Goal: Book appointment/travel/reservation

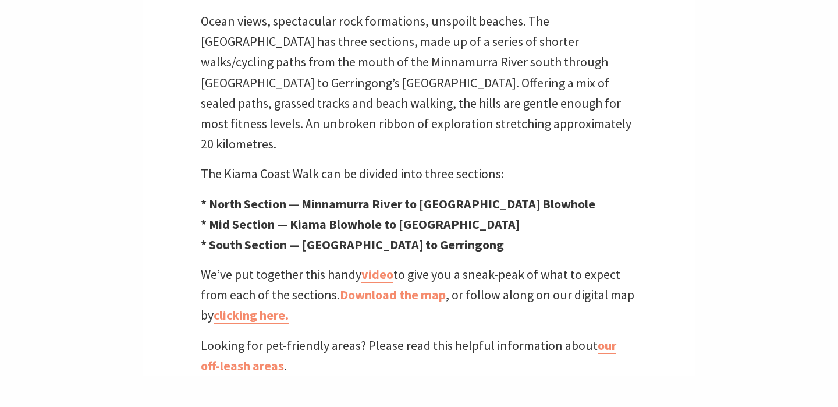
scroll to position [393, 0]
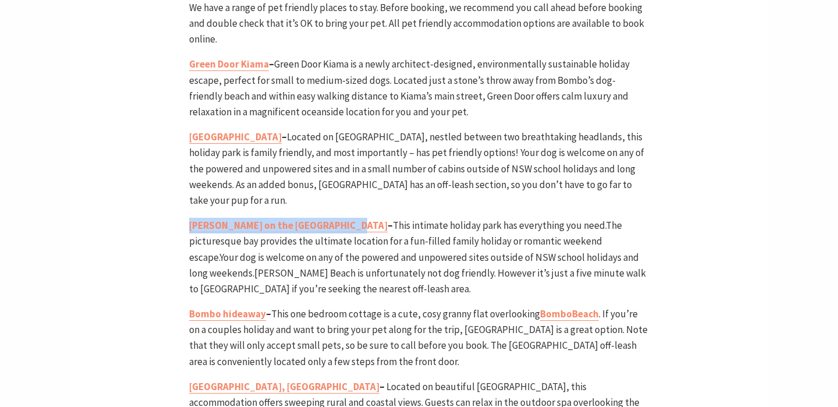
scroll to position [2917, 0]
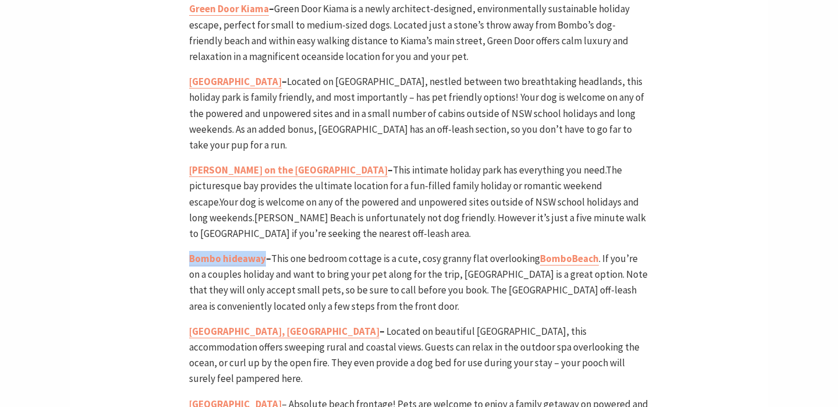
click at [132, 157] on div "Home Articles Everything you need to know for a pet friendly holiday Everything…" at bounding box center [419, 8] width 698 height 5293
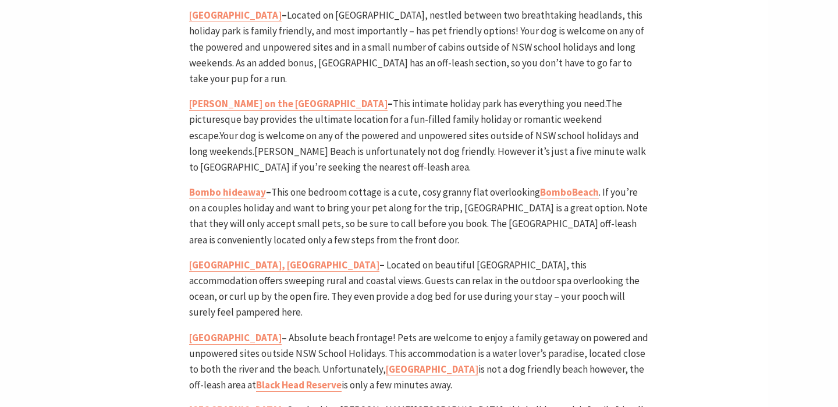
scroll to position [2984, 0]
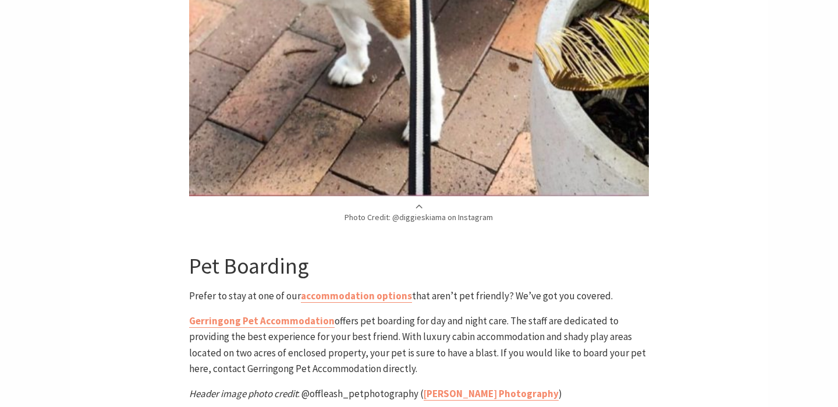
scroll to position [4668, 0]
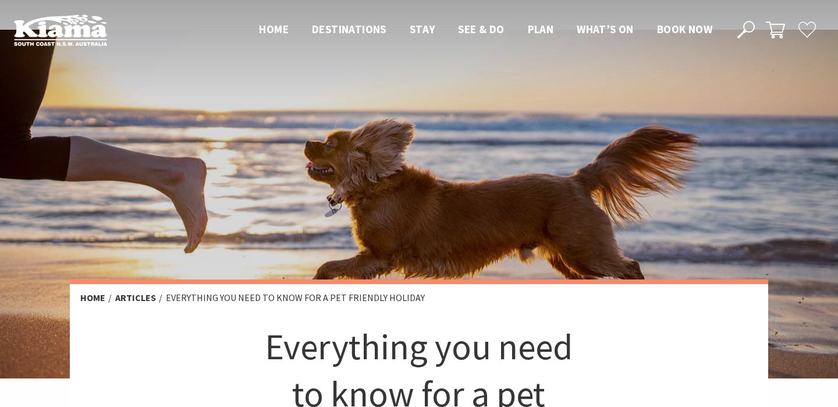
scroll to position [211, 0]
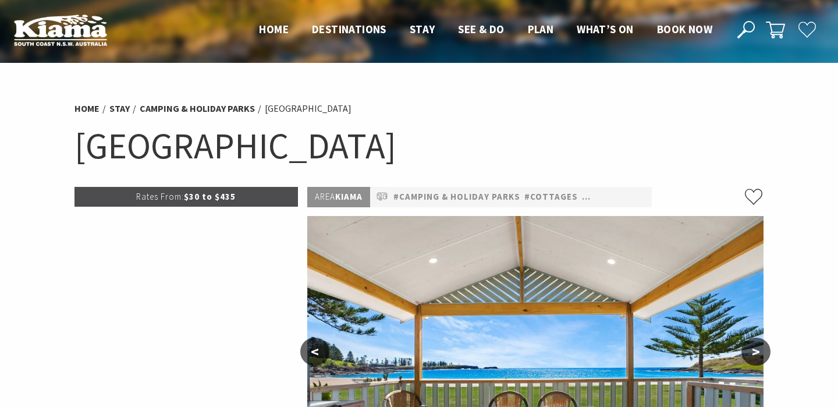
select select "3"
select select "2"
select select "3"
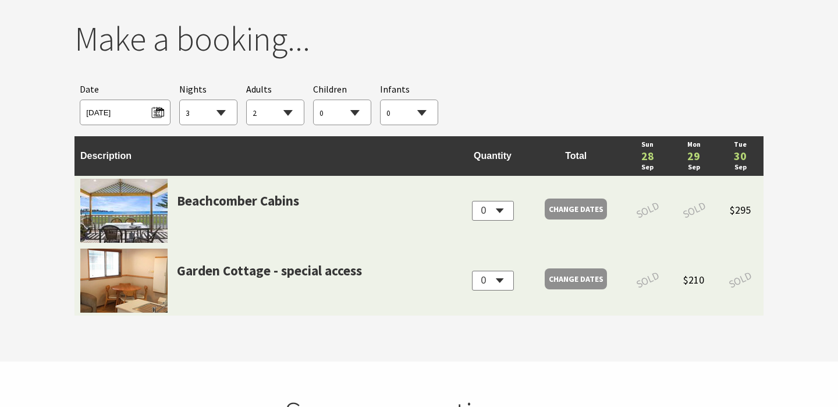
scroll to position [1084, 0]
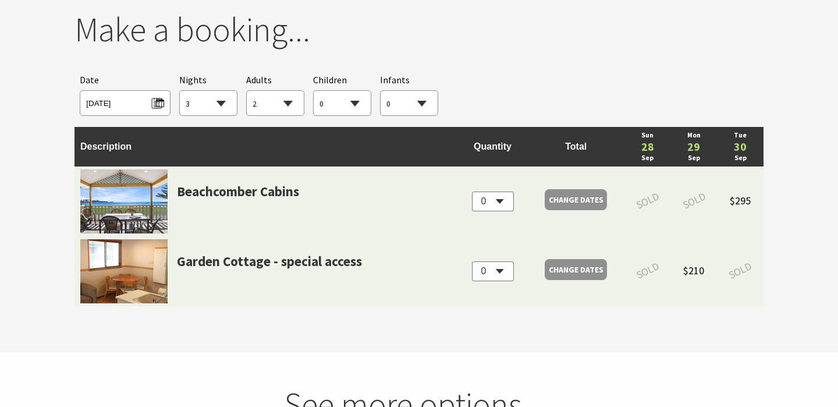
click at [274, 101] on select "0 1 2 3 4 5 6 7 8 9 10 11 12 13 14 15 16 17 18 19 20 21 22 23 24 25 26 27 28 29…" at bounding box center [275, 104] width 57 height 26
select select "1"
click at [159, 99] on span "Sun 28/09/2025" at bounding box center [124, 102] width 77 height 16
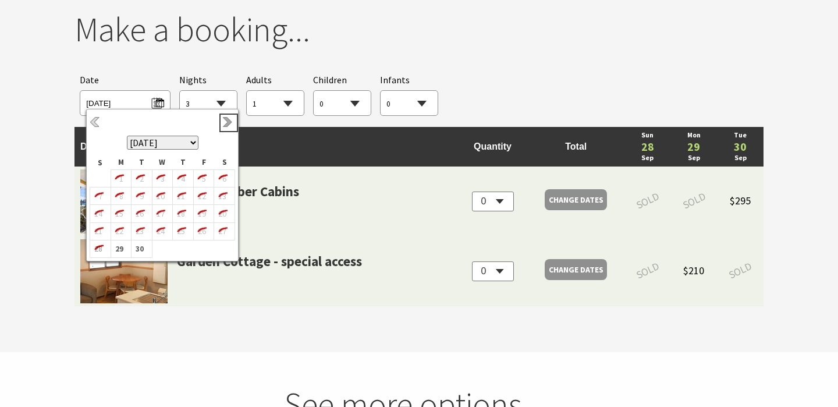
click at [226, 124] on link "Next" at bounding box center [228, 122] width 13 height 13
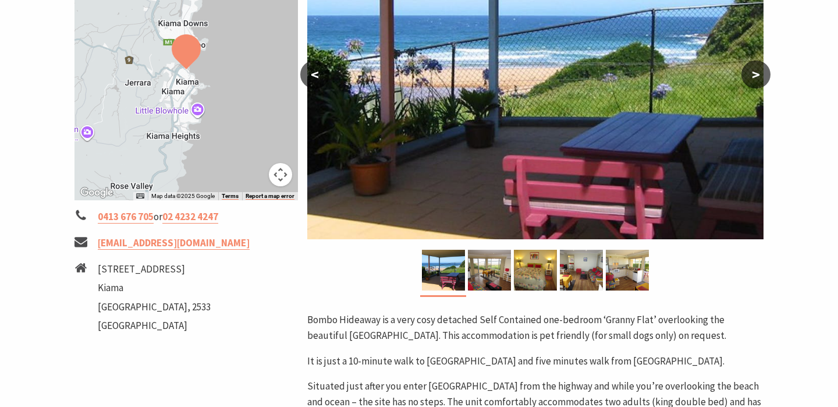
scroll to position [282, 0]
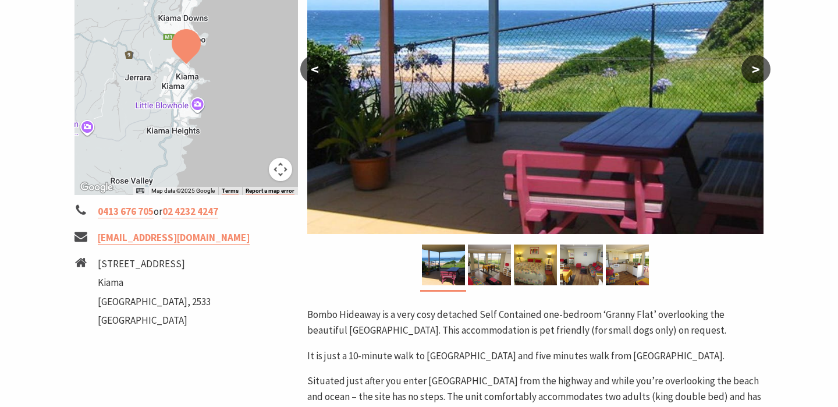
click at [761, 67] on button ">" at bounding box center [755, 69] width 29 height 28
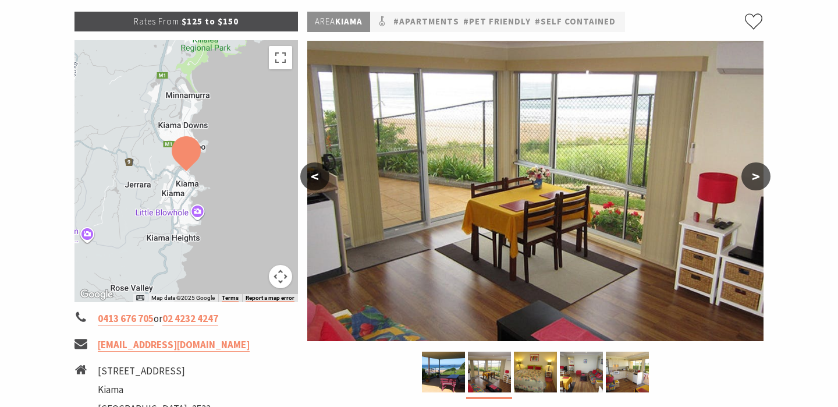
scroll to position [147, 0]
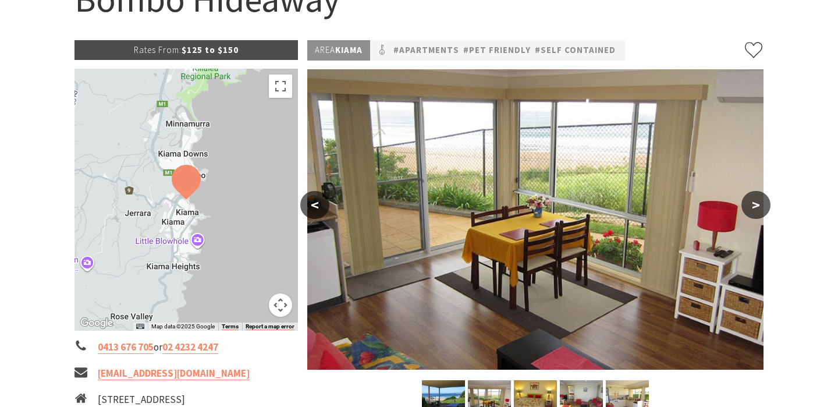
click at [747, 203] on button ">" at bounding box center [755, 205] width 29 height 28
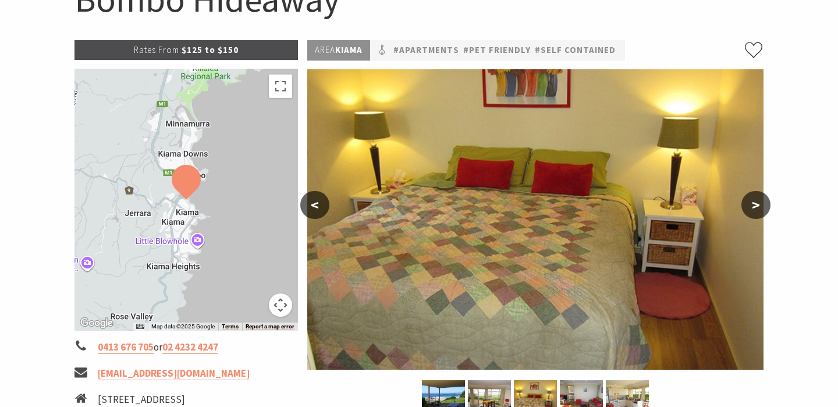
click at [747, 203] on button ">" at bounding box center [755, 205] width 29 height 28
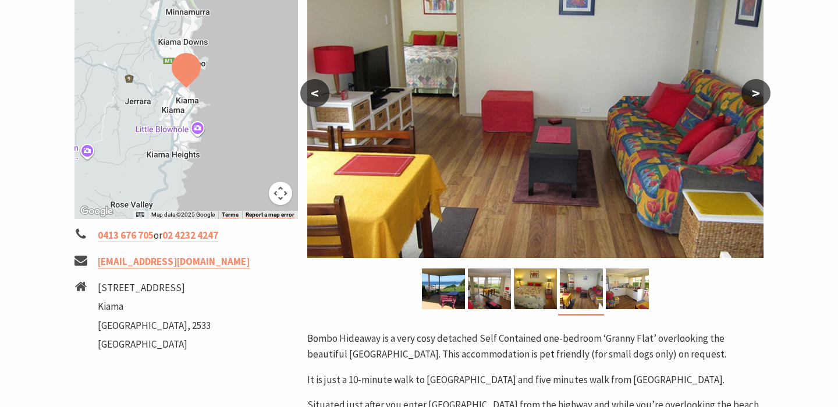
scroll to position [261, 0]
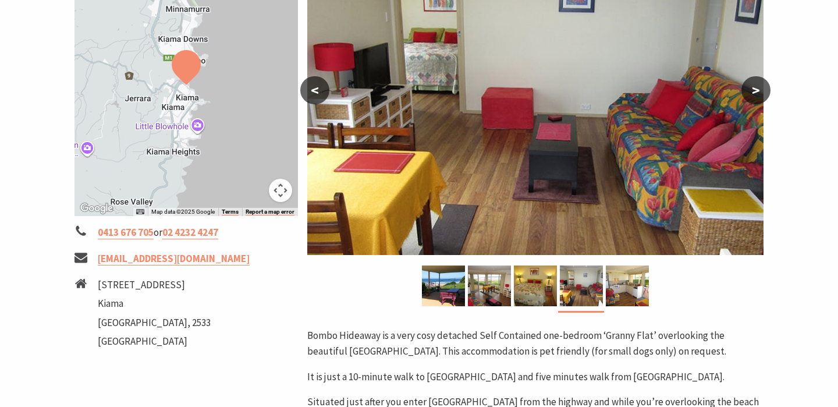
click at [765, 89] on button ">" at bounding box center [755, 90] width 29 height 28
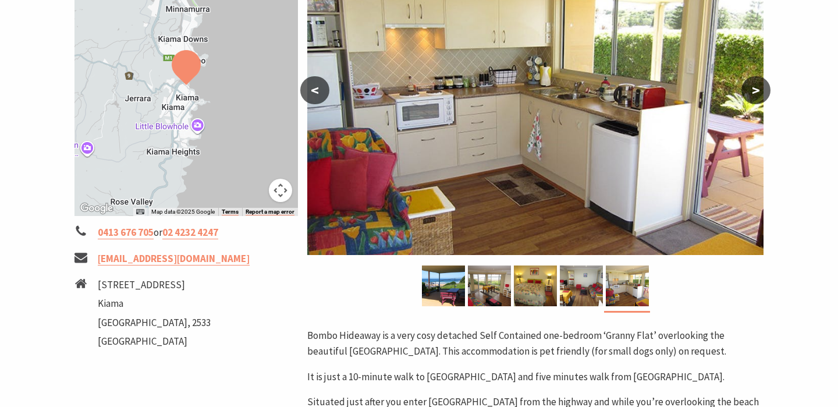
click at [765, 89] on button ">" at bounding box center [755, 90] width 29 height 28
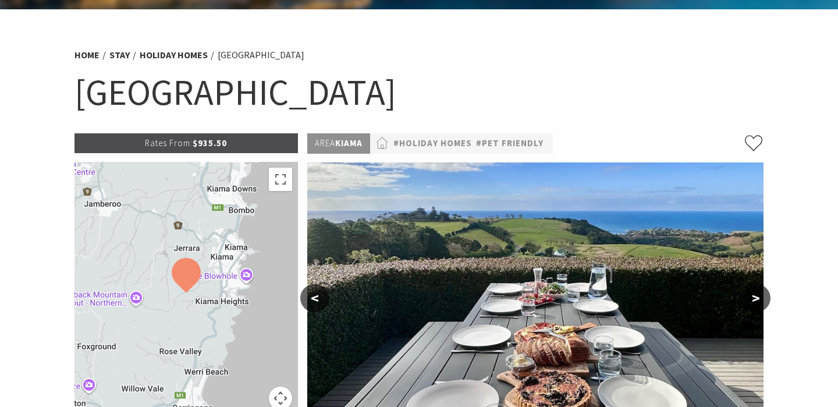
scroll to position [169, 0]
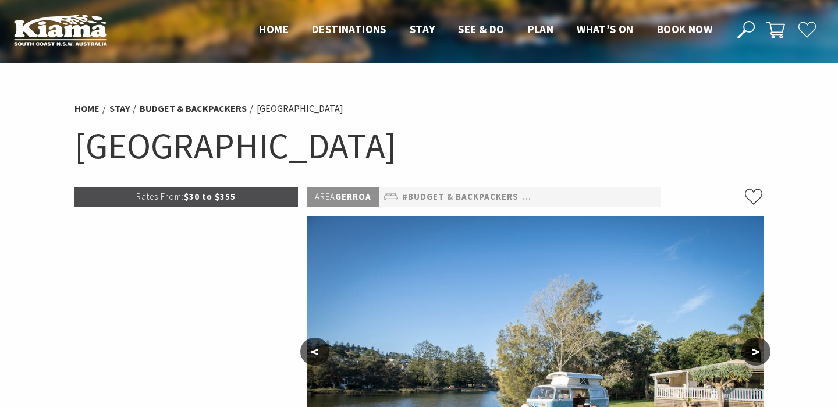
select select "3"
select select "1"
select select "3"
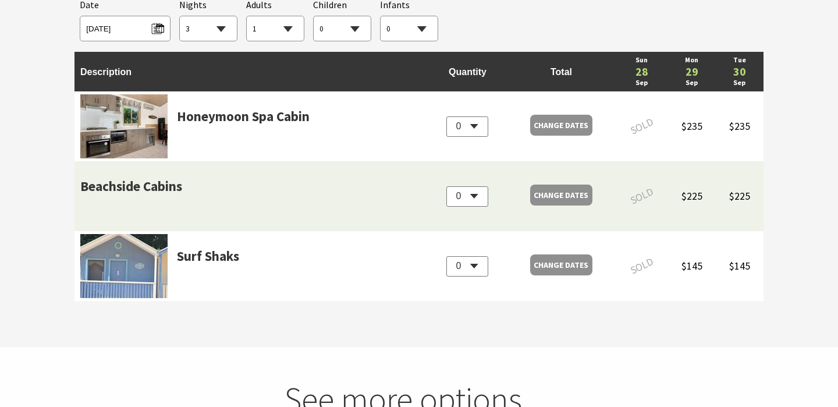
scroll to position [1186, 0]
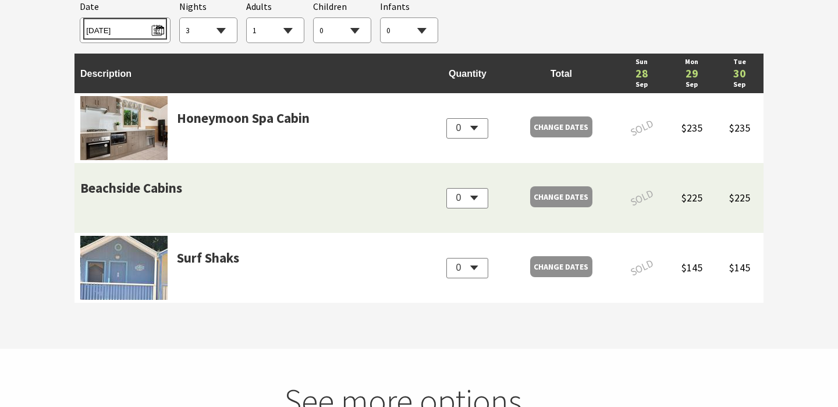
click at [155, 30] on span "Sun 28/09/2025" at bounding box center [124, 29] width 77 height 16
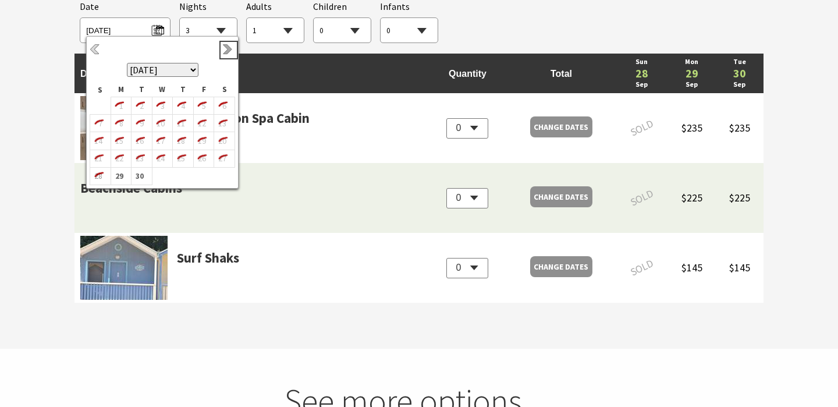
click at [230, 48] on link "Next" at bounding box center [228, 50] width 13 height 13
click at [93, 54] on link "Previous" at bounding box center [96, 50] width 13 height 13
click at [136, 176] on b "30" at bounding box center [139, 175] width 15 height 15
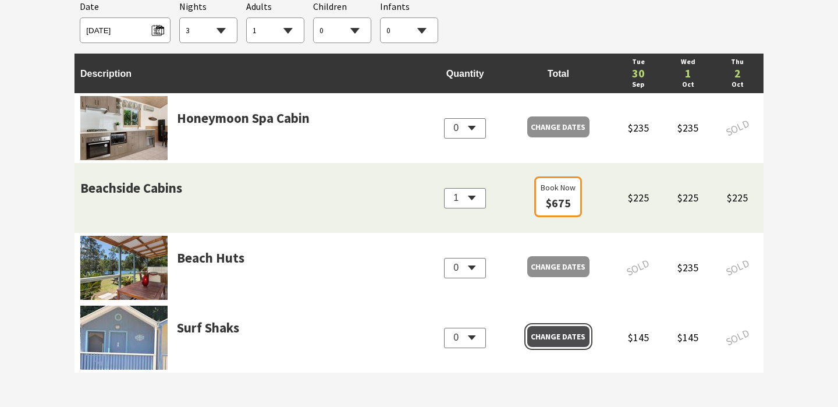
click at [570, 339] on span "Change Dates" at bounding box center [558, 336] width 55 height 16
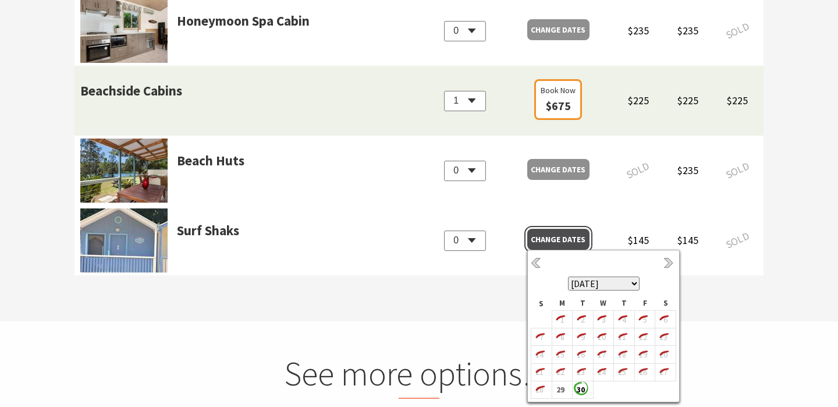
scroll to position [1345, 0]
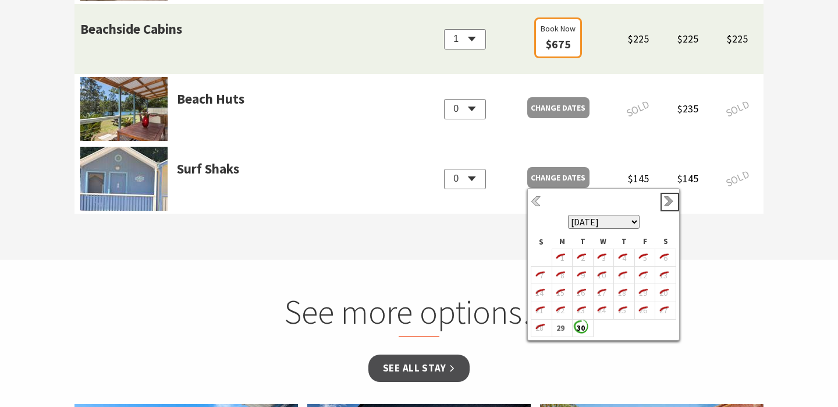
click at [670, 203] on link "Next" at bounding box center [669, 202] width 13 height 13
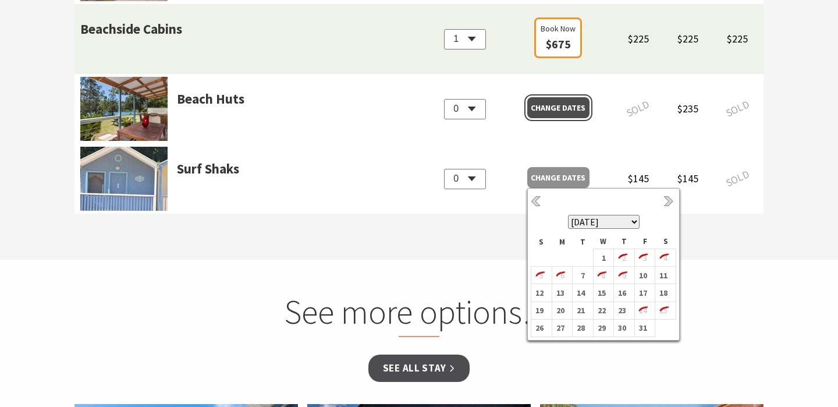
click at [573, 109] on span "Change Dates" at bounding box center [558, 108] width 55 height 16
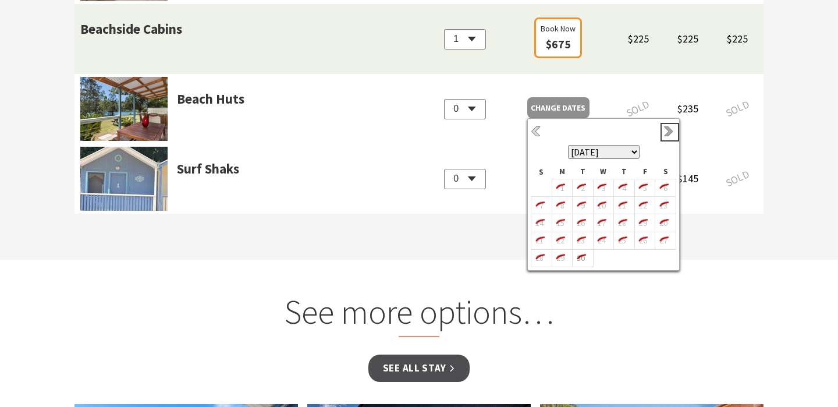
click at [666, 132] on link "Next" at bounding box center [669, 132] width 13 height 13
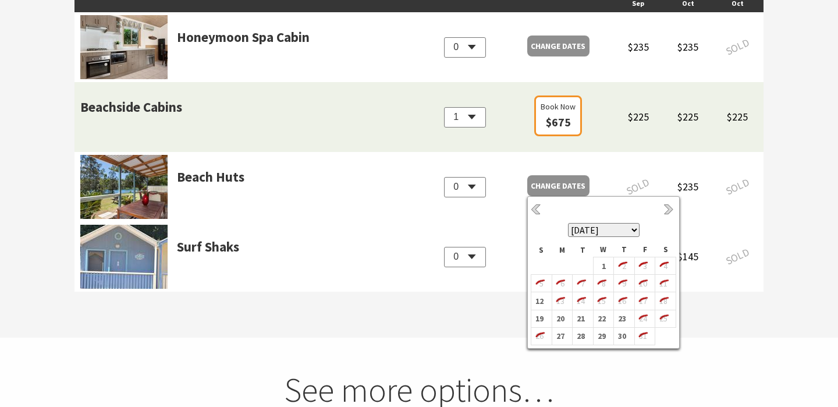
scroll to position [1260, 0]
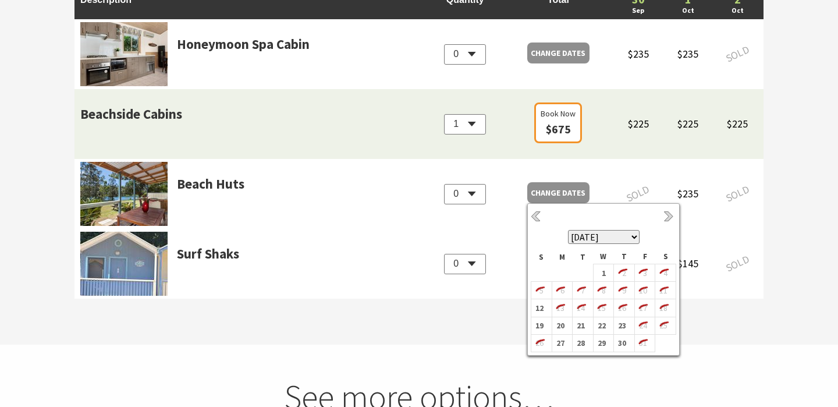
click at [372, 148] on td "Beachside Cabins" at bounding box center [250, 124] width 352 height 70
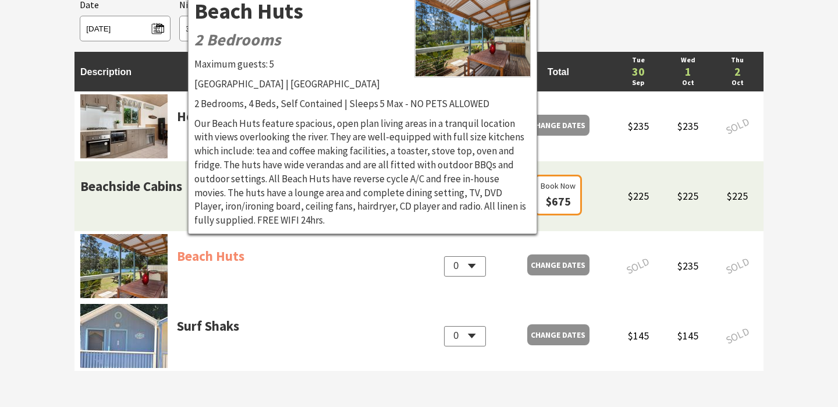
scroll to position [1041, 0]
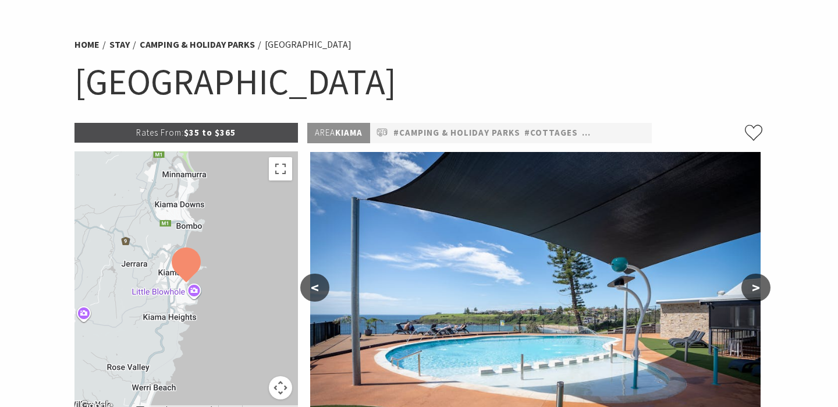
scroll to position [44, 0]
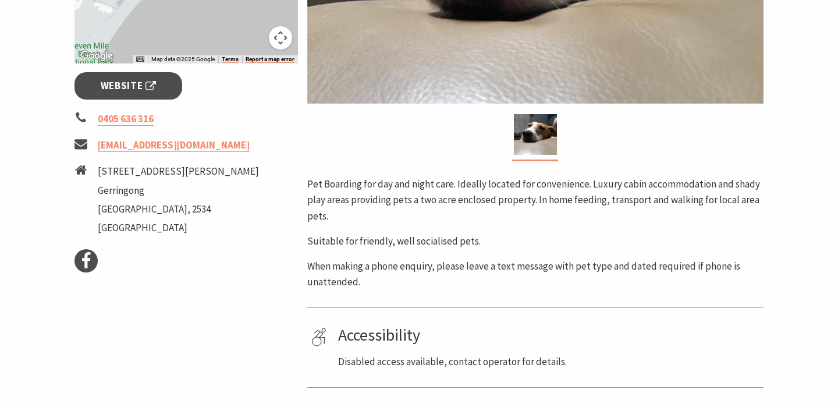
scroll to position [381, 0]
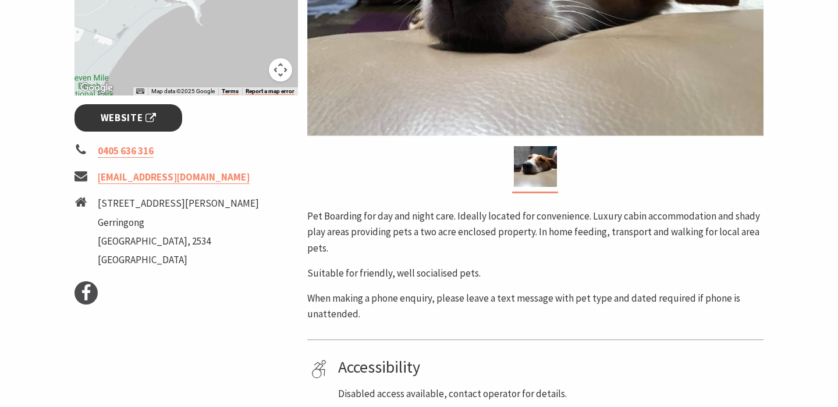
click at [144, 125] on span "Website" at bounding box center [129, 118] width 56 height 16
